Goal: Task Accomplishment & Management: Use online tool/utility

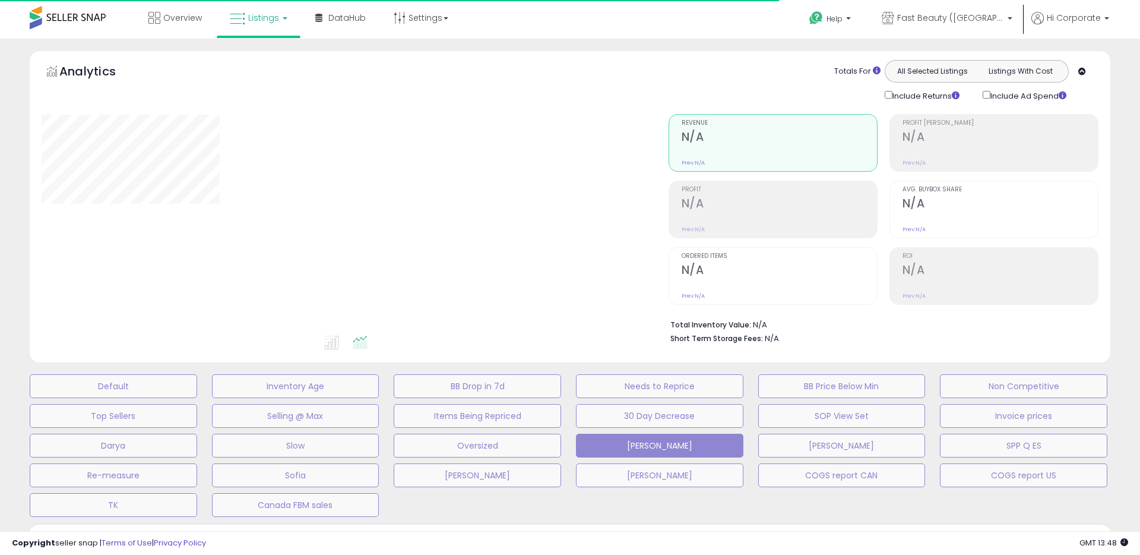
click at [145, 400] on div "Default Inventory Age BB Drop in 7d Needs to Reprice BB Price Below Min Non Com…" at bounding box center [570, 442] width 1110 height 148
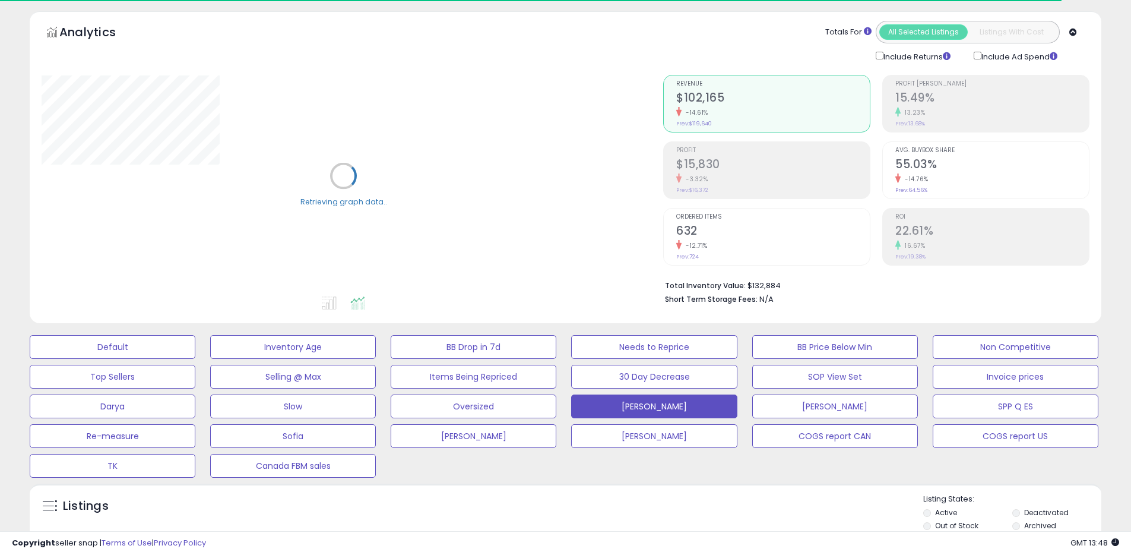
scroll to position [163, 0]
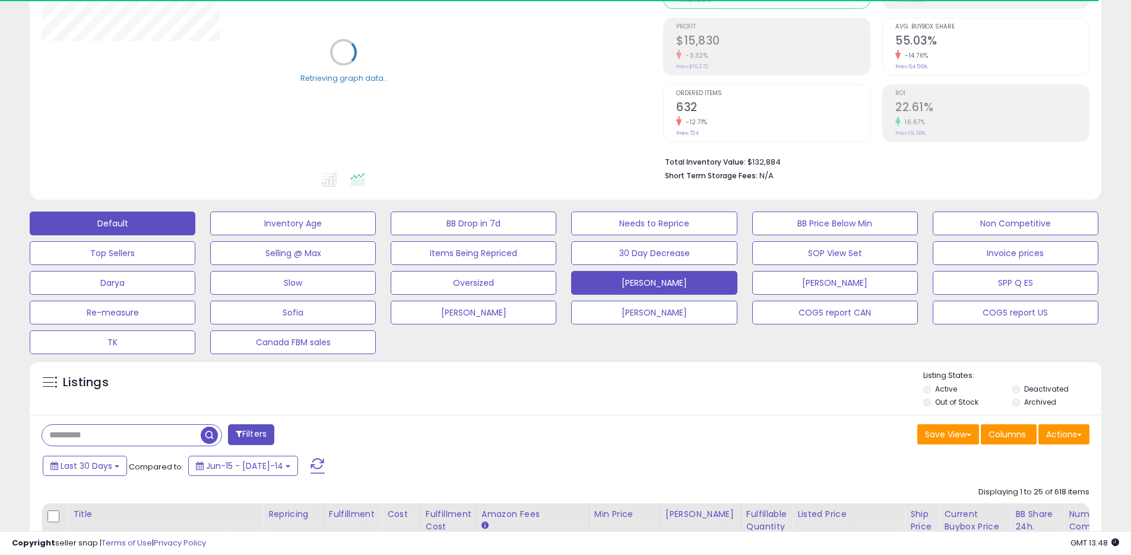
click at [134, 214] on button "Default" at bounding box center [113, 223] width 166 height 24
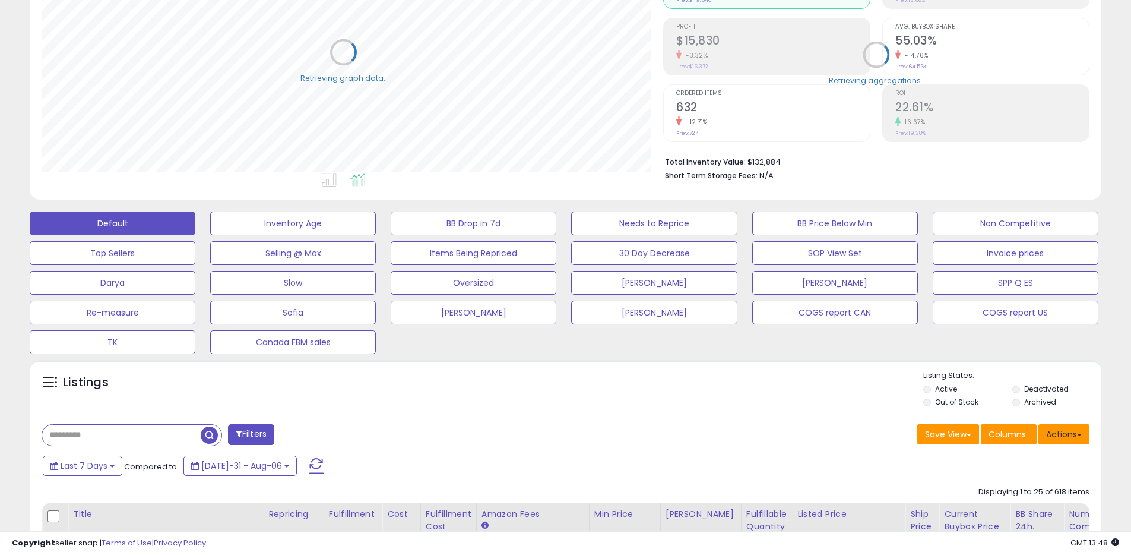
click at [1075, 438] on button "Actions" at bounding box center [1063, 434] width 51 height 20
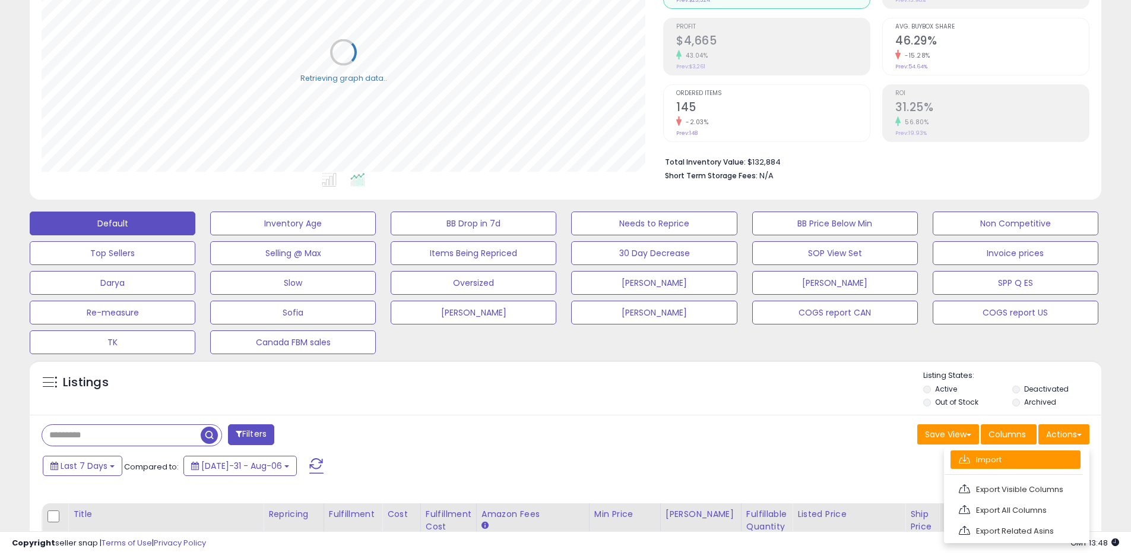
click at [1004, 457] on link "Import" at bounding box center [1016, 459] width 130 height 18
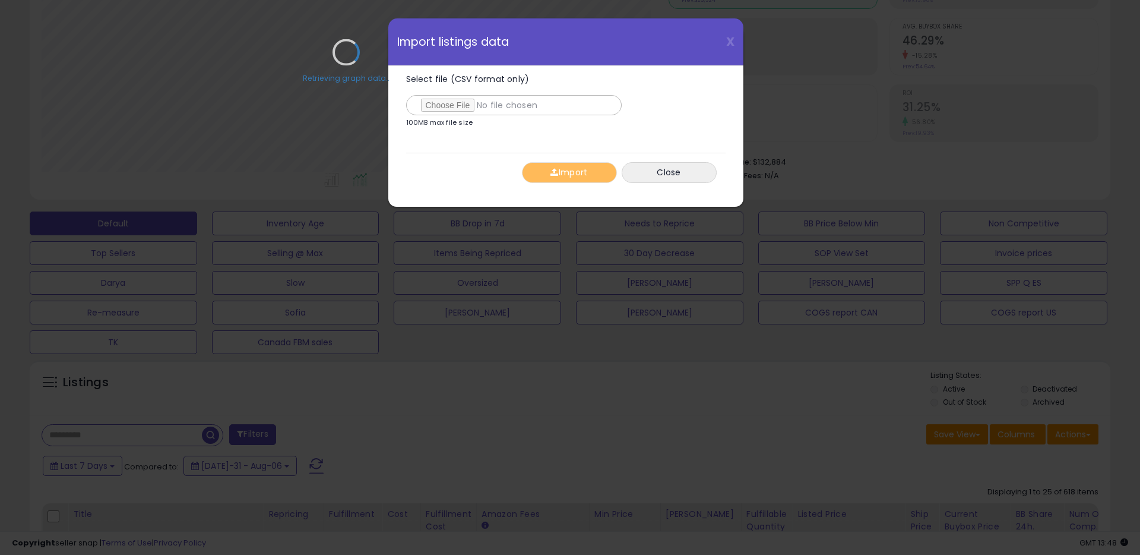
click at [439, 109] on div "Retrieving graph data.." at bounding box center [346, 60] width 627 height 243
click at [442, 106] on div "Retrieving graph data.." at bounding box center [346, 60] width 627 height 243
click at [444, 104] on input "Select file (CSV format only)" at bounding box center [514, 105] width 216 height 20
type input "**********"
click at [576, 175] on button "Import" at bounding box center [569, 172] width 95 height 21
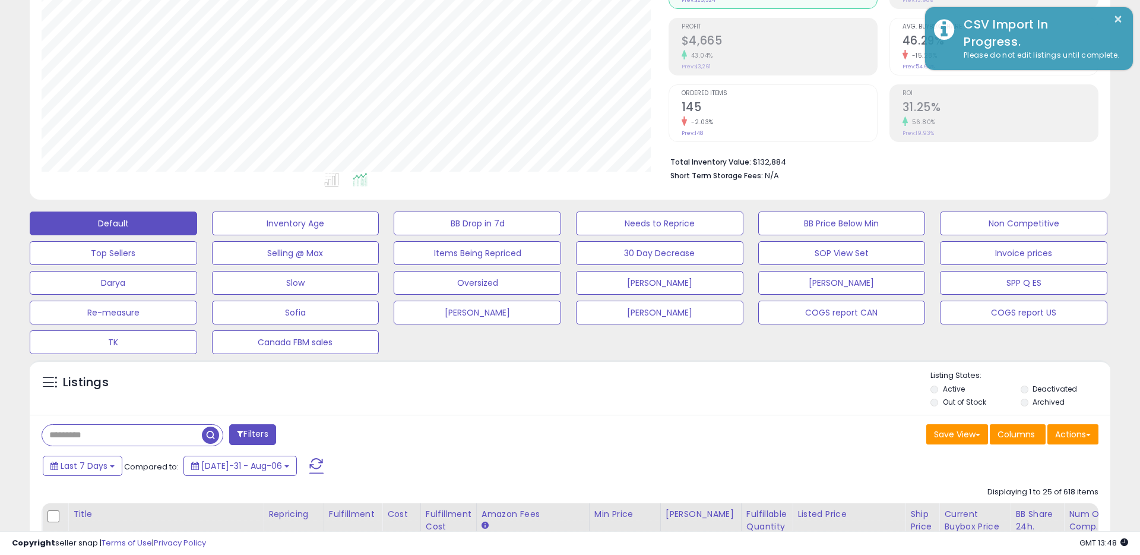
scroll to position [593498, 593120]
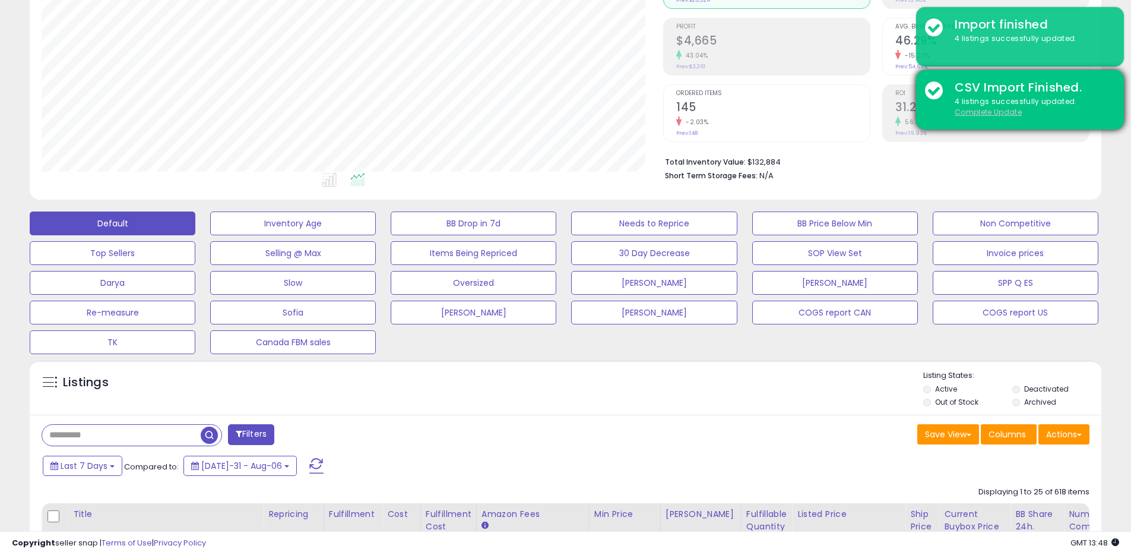
click at [1002, 107] on u "Complete Update" at bounding box center [988, 112] width 67 height 10
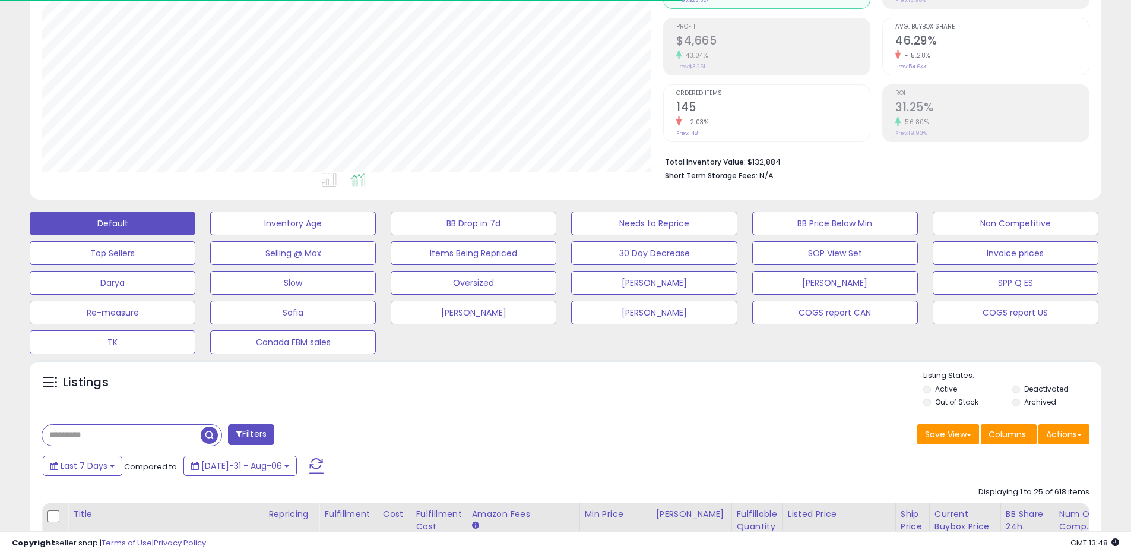
scroll to position [243, 622]
